Goal: Book appointment/travel/reservation

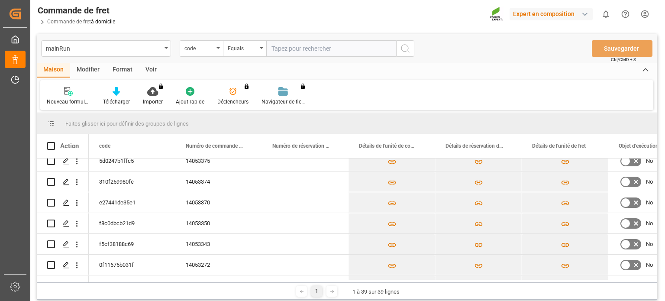
scroll to position [227, 0]
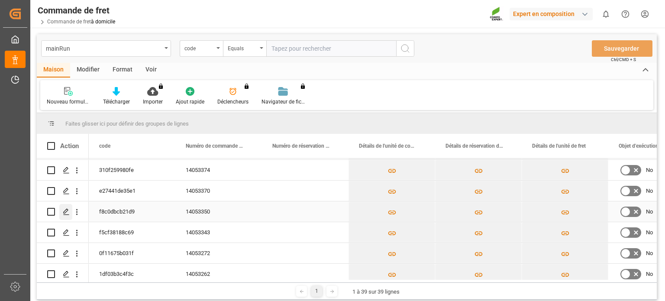
click at [68, 214] on icon "Appuyez sur ESPACE pour sélectionner cette ligne." at bounding box center [66, 211] width 7 height 7
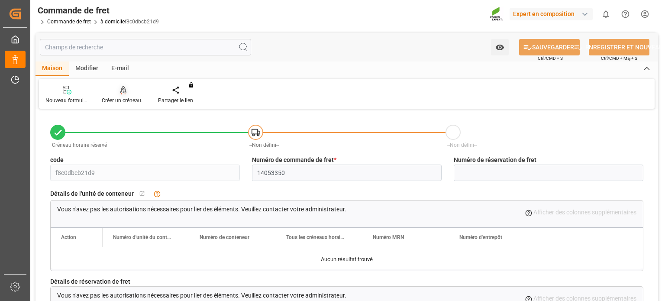
click at [123, 100] on font "Créer un créneau horaire" at bounding box center [130, 100] width 57 height 6
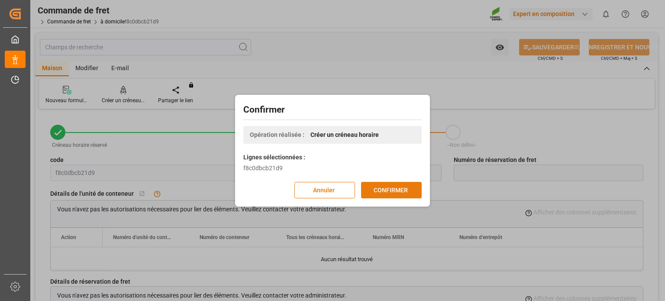
click at [388, 189] on font "CONFIRMER" at bounding box center [391, 189] width 34 height 7
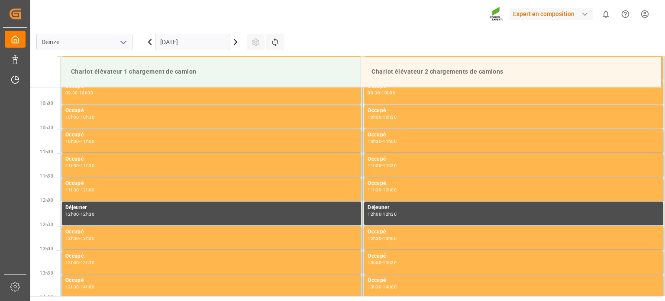
click at [207, 37] on input "09.10.2025" at bounding box center [192, 42] width 75 height 16
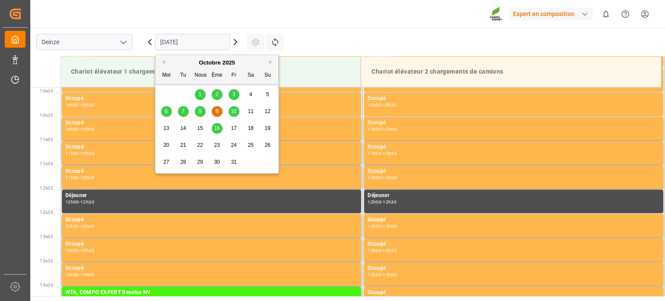
click at [233, 112] on font "10" at bounding box center [234, 111] width 6 height 6
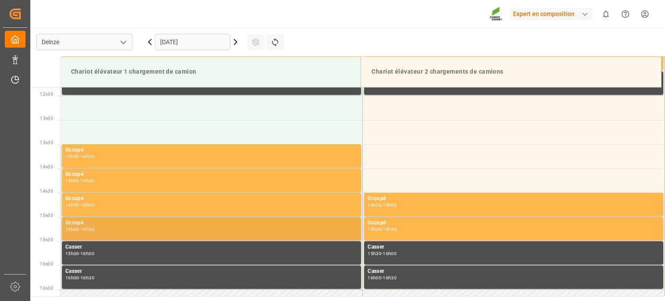
scroll to position [609, 0]
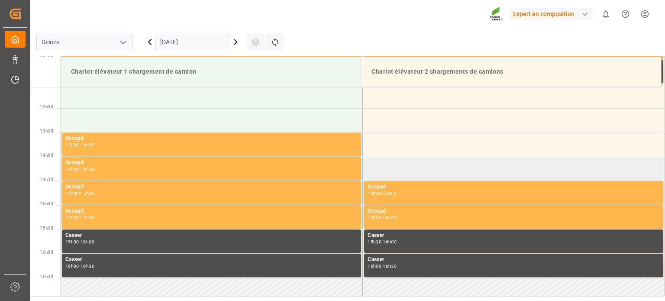
click at [386, 173] on td at bounding box center [514, 169] width 302 height 24
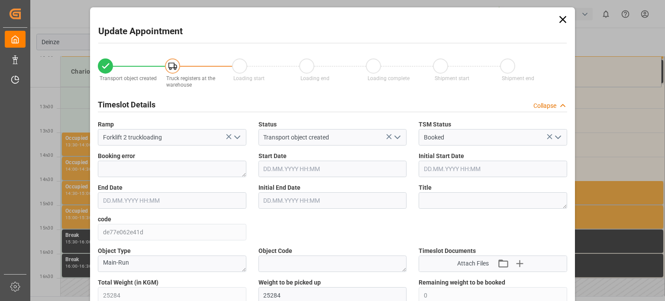
type input "25284"
type input "0"
type input "42"
type input "10.10.2025 14:00"
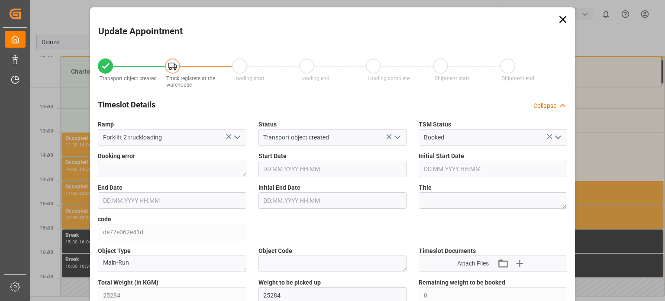
type input "10.10.2025 14:30"
type input "03.10.2025 11:14"
type input "09.10.2025 09:12"
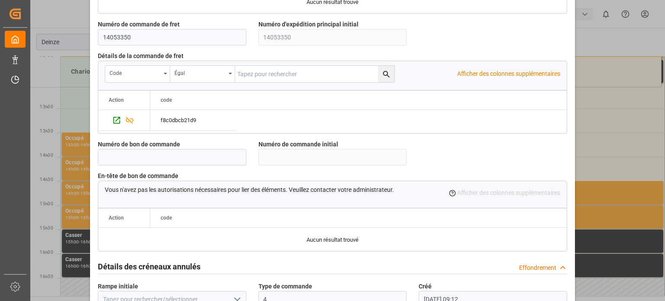
scroll to position [838, 0]
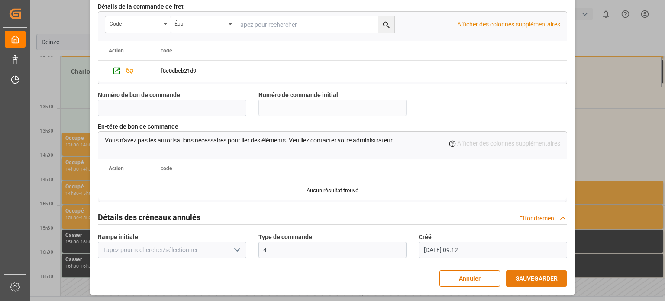
click at [524, 271] on button "SAUVEGARDER" at bounding box center [536, 278] width 61 height 16
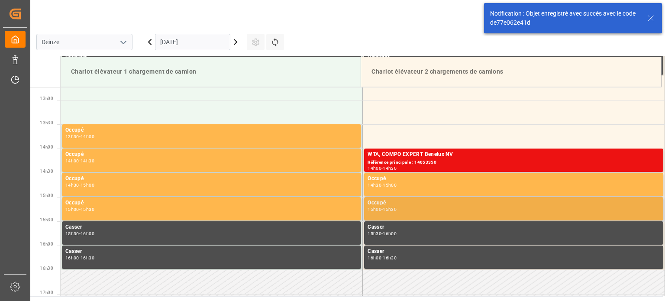
scroll to position [625, 0]
